Goal: Information Seeking & Learning: Learn about a topic

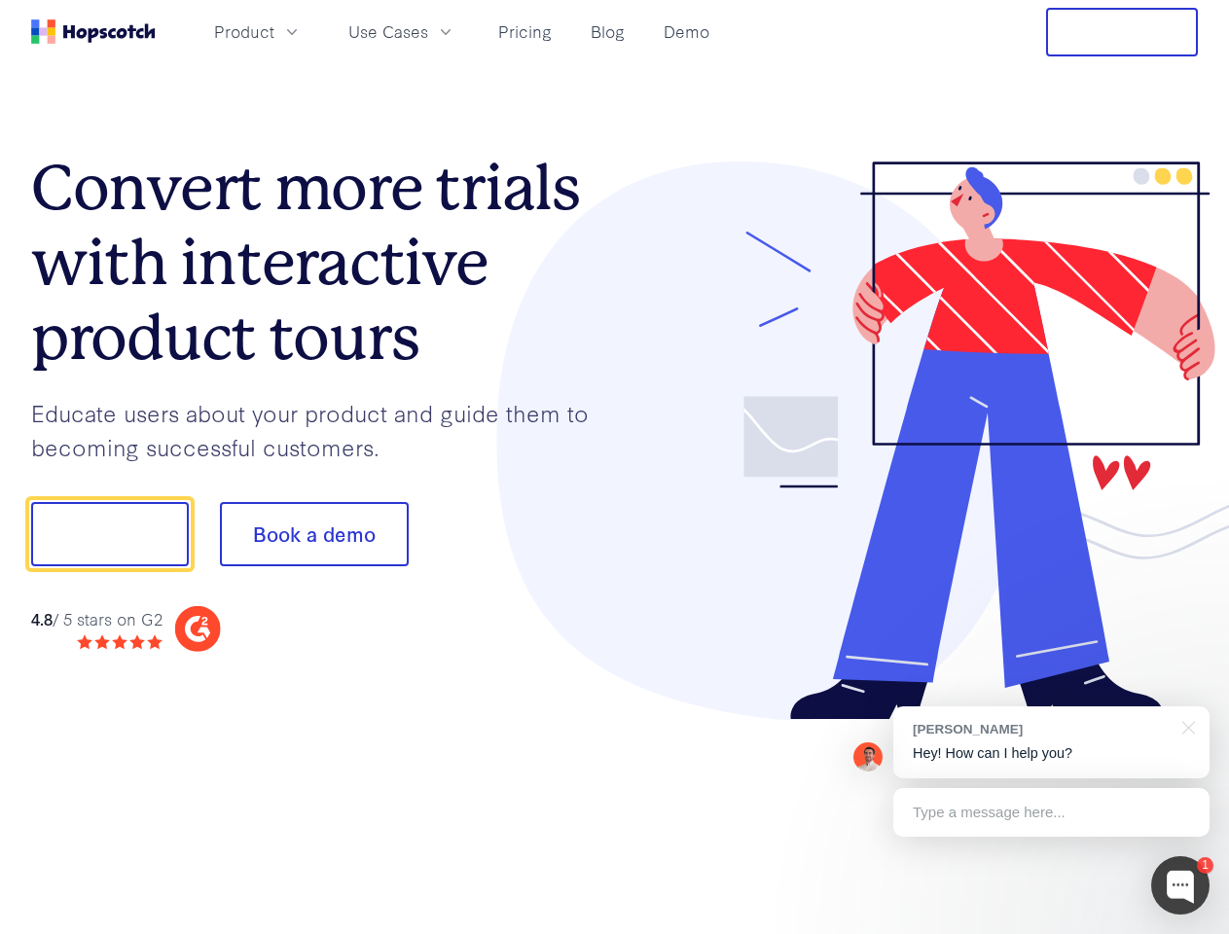
click at [615, 467] on div at bounding box center [907, 440] width 584 height 559
click at [274, 31] on span "Product" at bounding box center [244, 31] width 60 height 24
click at [428, 31] on span "Use Cases" at bounding box center [388, 31] width 80 height 24
click at [1122, 32] on button "Free Trial" at bounding box center [1122, 32] width 152 height 49
click at [109, 534] on button "Show me!" at bounding box center [110, 534] width 158 height 64
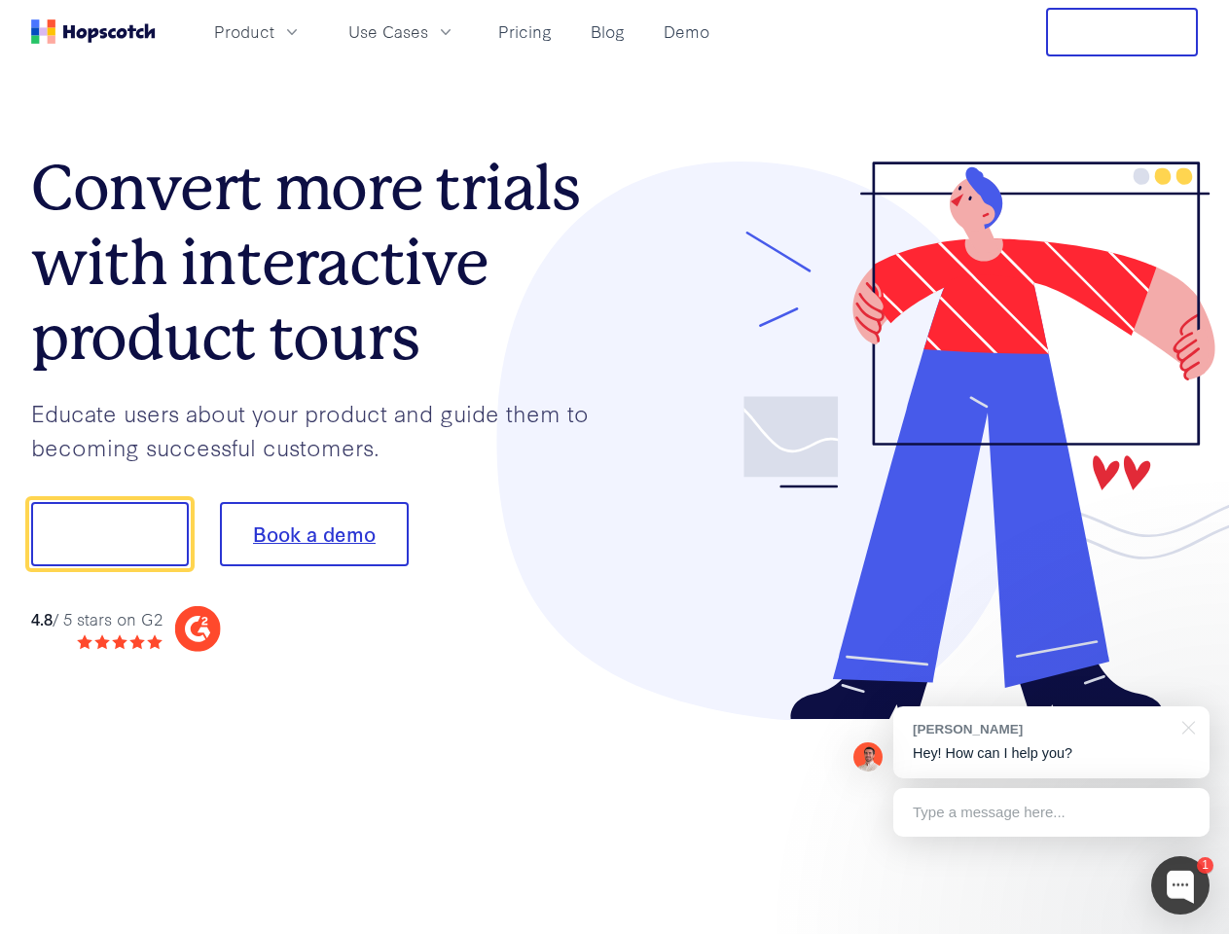
click at [313, 534] on button "Book a demo" at bounding box center [314, 534] width 189 height 64
click at [1180, 885] on div at bounding box center [1180, 885] width 58 height 58
click at [1051, 742] on div "[PERSON_NAME] Hey! How can I help you?" at bounding box center [1051, 742] width 316 height 72
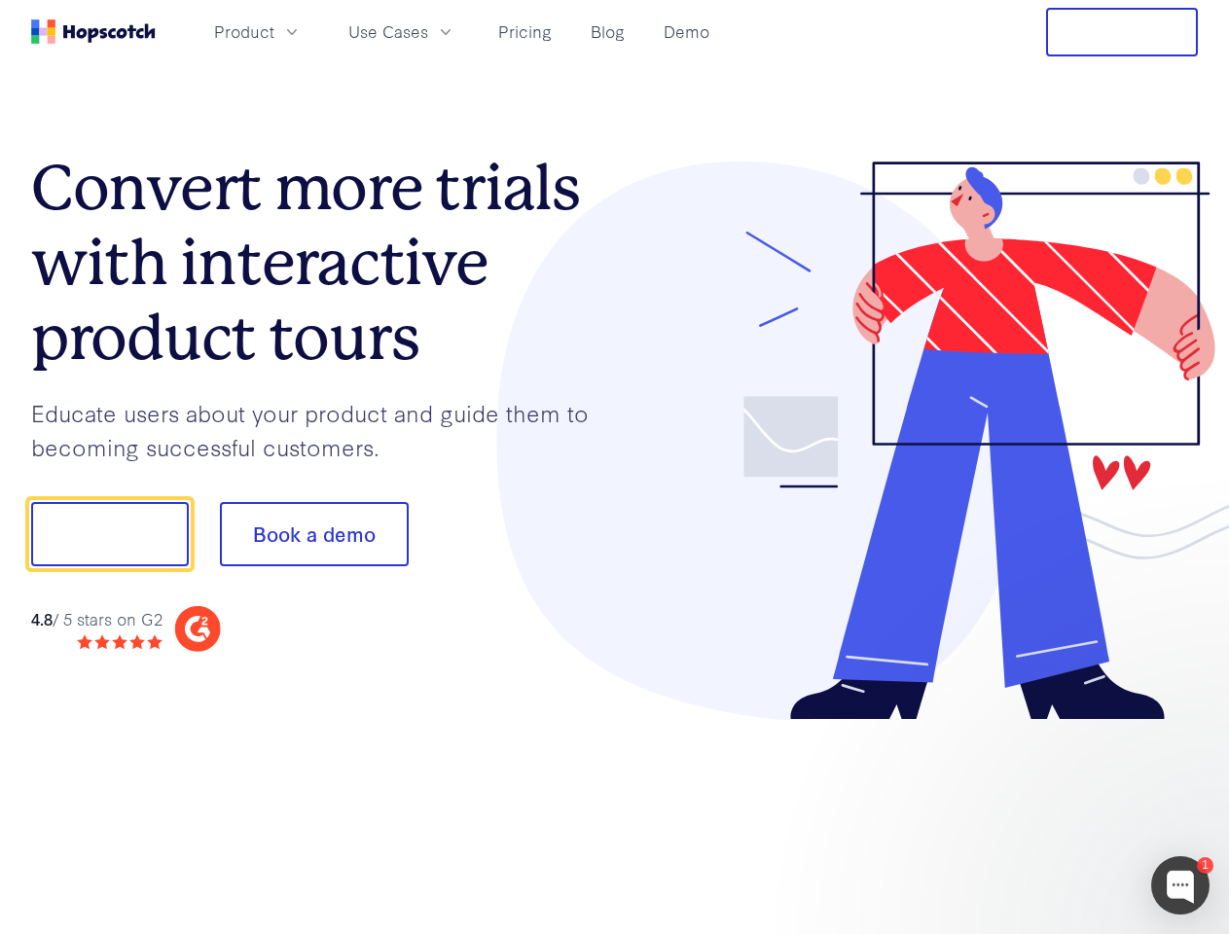
click at [1185, 726] on div at bounding box center [1026, 531] width 365 height 649
click at [1051, 812] on div at bounding box center [1026, 662] width 365 height 388
